Goal: Check status: Check status

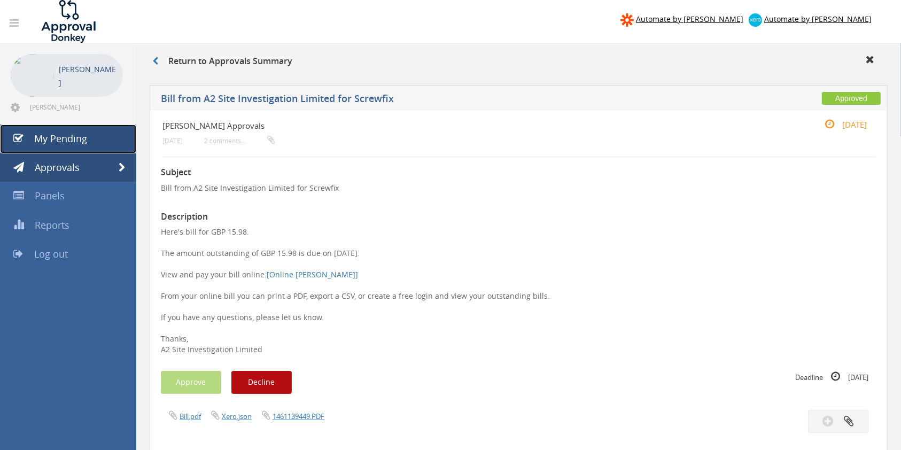
click at [85, 138] on span "My Pending" at bounding box center [60, 138] width 53 height 13
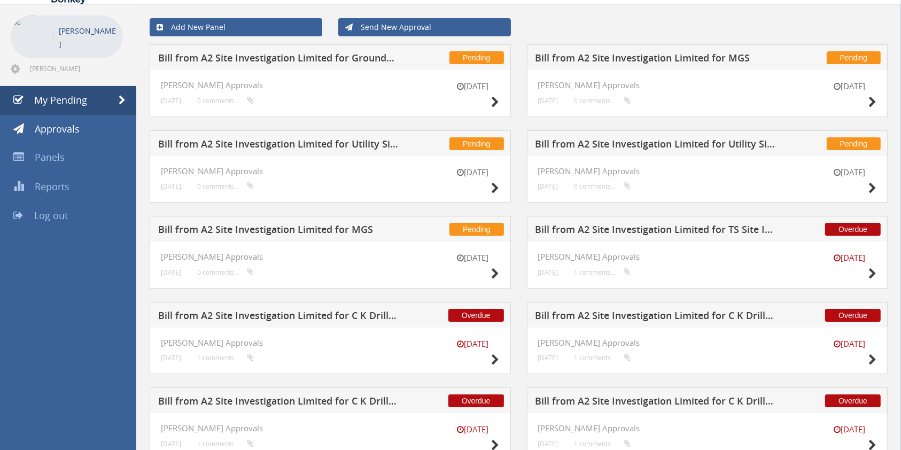
click at [408, 283] on div "[DATE] Albertos Approvals [DATE] 0 comments..." at bounding box center [330, 264] width 361 height 47
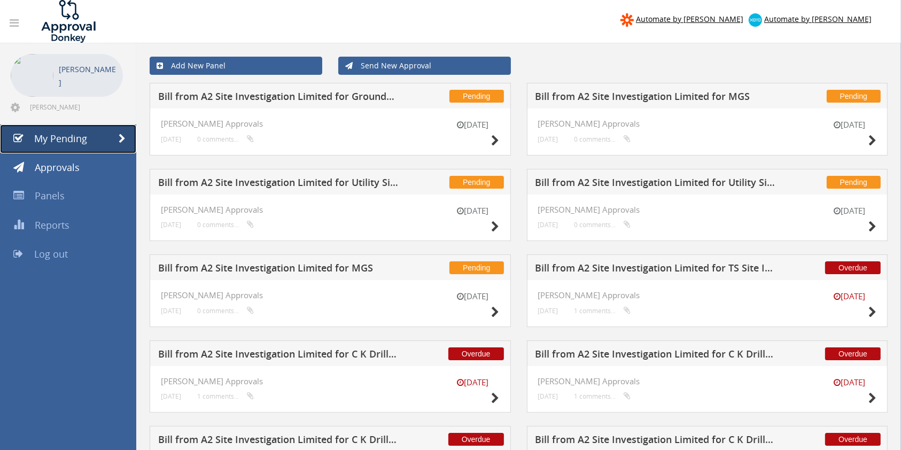
click at [125, 137] on span at bounding box center [122, 139] width 7 height 10
click at [73, 167] on span "Approvals" at bounding box center [57, 167] width 45 height 13
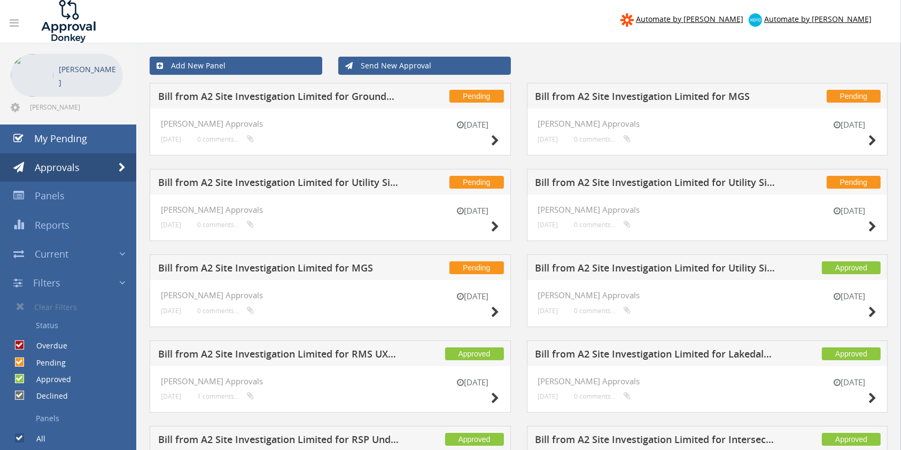
click at [20, 359] on input "Pending" at bounding box center [18, 361] width 7 height 7
checkbox input "false"
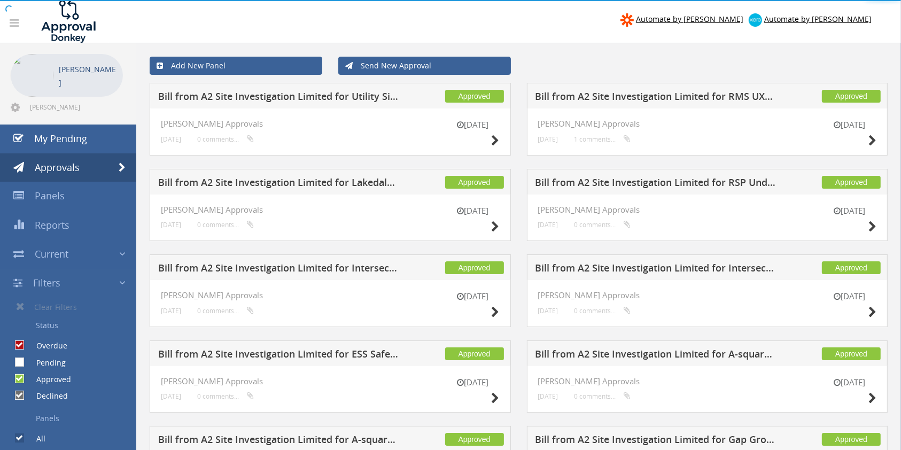
click at [18, 379] on input "Approved" at bounding box center [18, 379] width 7 height 7
checkbox input "false"
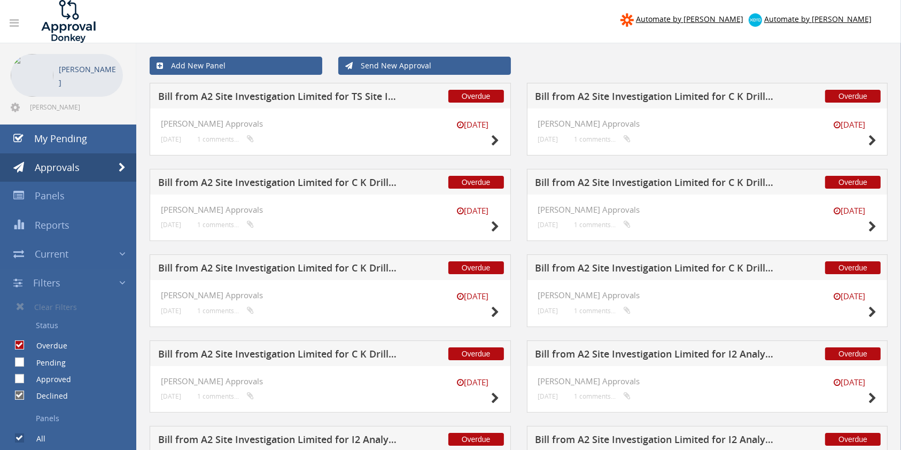
click at [20, 361] on input "Pending" at bounding box center [18, 361] width 7 height 7
checkbox input "true"
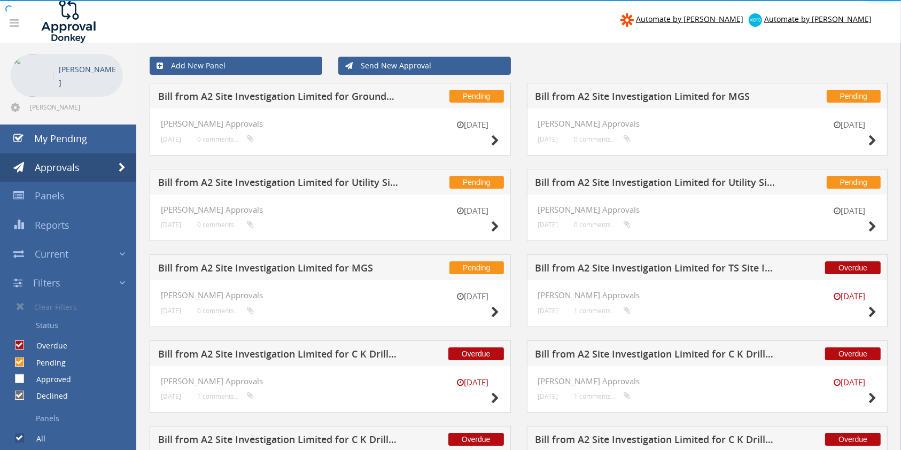
click at [14, 389] on div "Declined" at bounding box center [34, 393] width 68 height 17
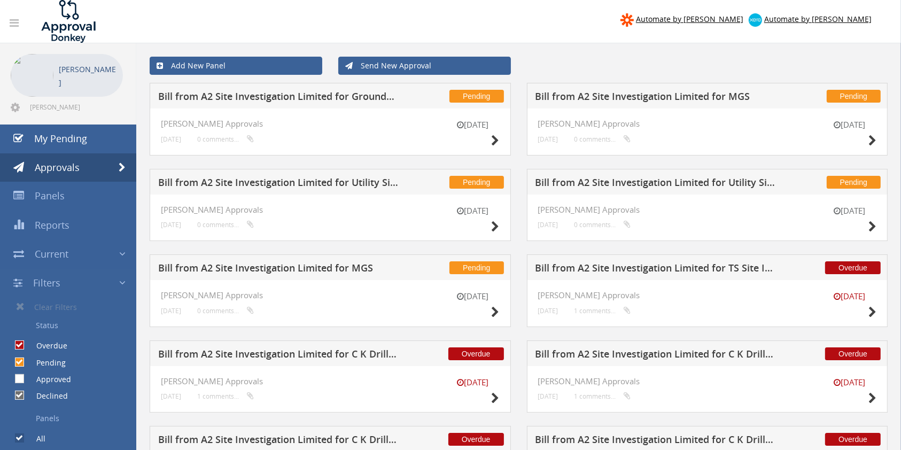
click at [21, 345] on input "Overdue" at bounding box center [18, 345] width 7 height 7
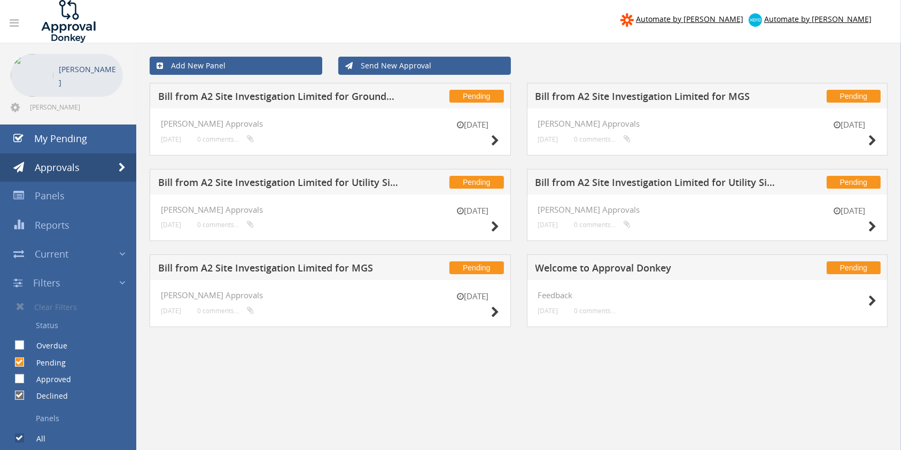
click at [26, 349] on label "Overdue" at bounding box center [47, 345] width 42 height 11
click at [21, 349] on input "Overdue" at bounding box center [18, 345] width 7 height 7
checkbox input "true"
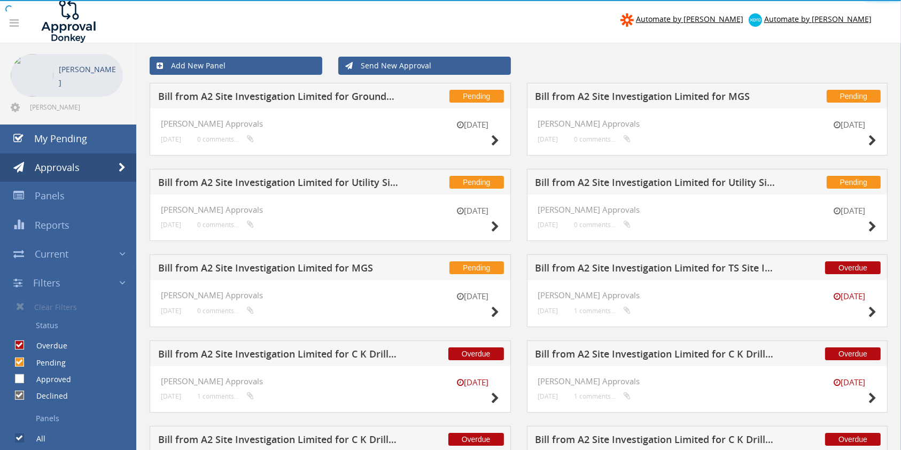
click at [26, 382] on label "Approved" at bounding box center [48, 379] width 45 height 11
click at [21, 382] on input "Approved" at bounding box center [18, 379] width 7 height 7
checkbox input "true"
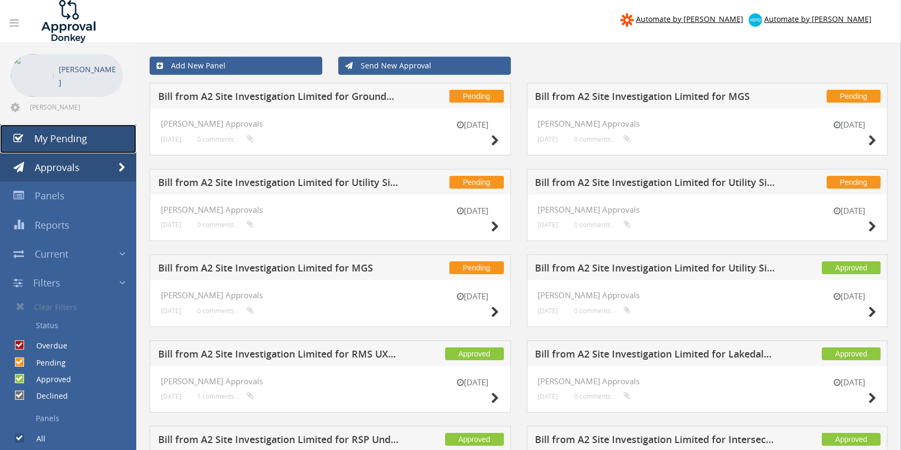
click at [77, 141] on span "My Pending" at bounding box center [60, 138] width 53 height 13
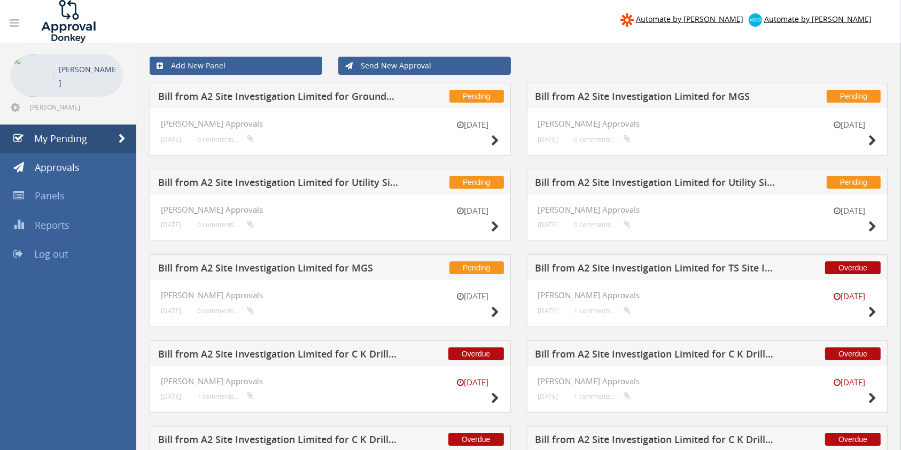
scroll to position [2, 0]
